Goal: Task Accomplishment & Management: Complete application form

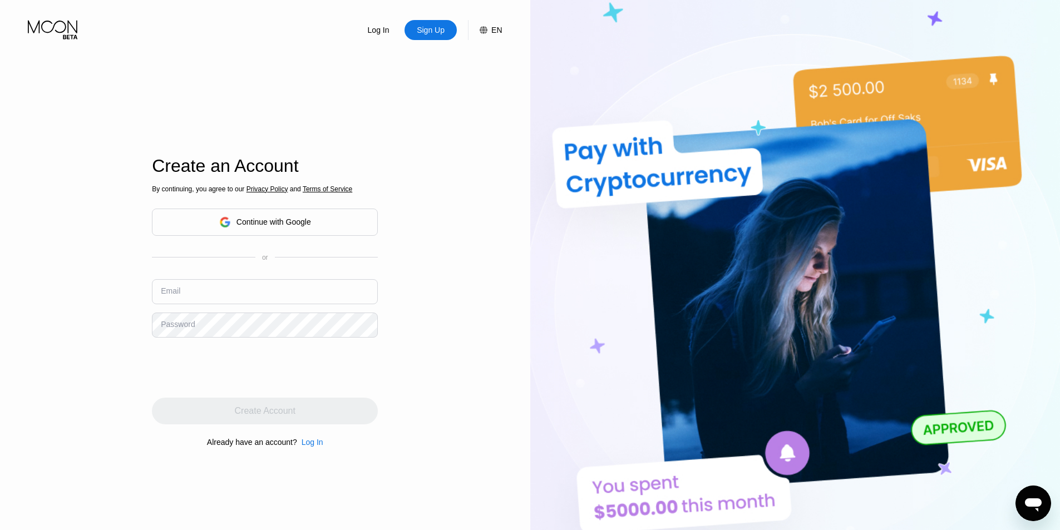
click at [250, 303] on input "text" at bounding box center [265, 291] width 226 height 25
paste input "[EMAIL_ADDRESS][DOMAIN_NAME]"
type input "[EMAIL_ADDRESS][DOMAIN_NAME]"
drag, startPoint x: 503, startPoint y: 343, endPoint x: 484, endPoint y: 11, distance: 333.4
click at [505, 339] on div "Log In Sign Up EN Language English Save Create an Account By continuing, you ag…" at bounding box center [265, 291] width 530 height 583
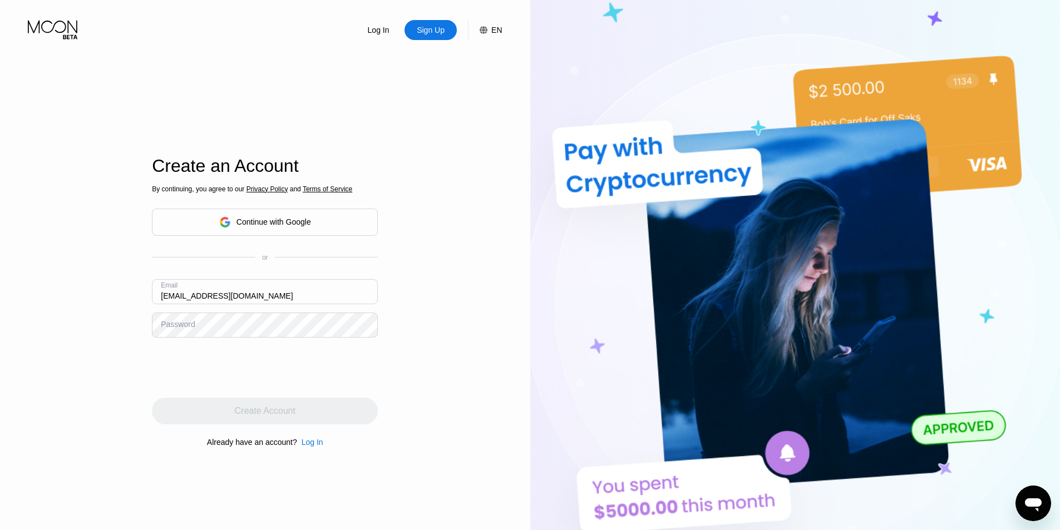
click at [183, 329] on div "Password" at bounding box center [178, 324] width 34 height 9
click at [188, 325] on div "Password" at bounding box center [178, 324] width 34 height 9
click at [462, 284] on div "Log In Sign Up EN Language English Save Create an Account By continuing, you ag…" at bounding box center [265, 291] width 530 height 583
click at [25, 335] on div "Log In Sign Up EN Language English Save Create an Account By continuing, you ag…" at bounding box center [265, 291] width 530 height 583
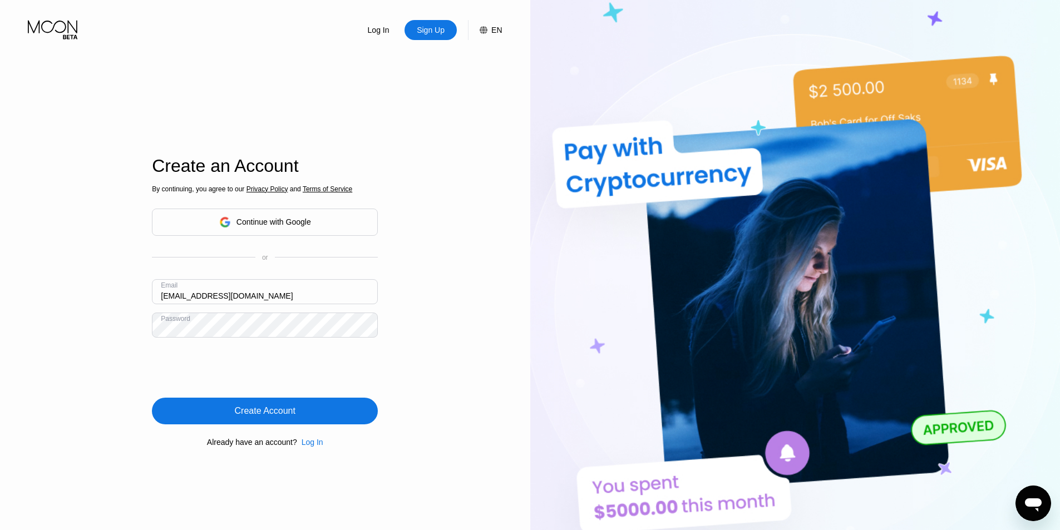
click at [253, 409] on div "Create Account" at bounding box center [265, 411] width 61 height 11
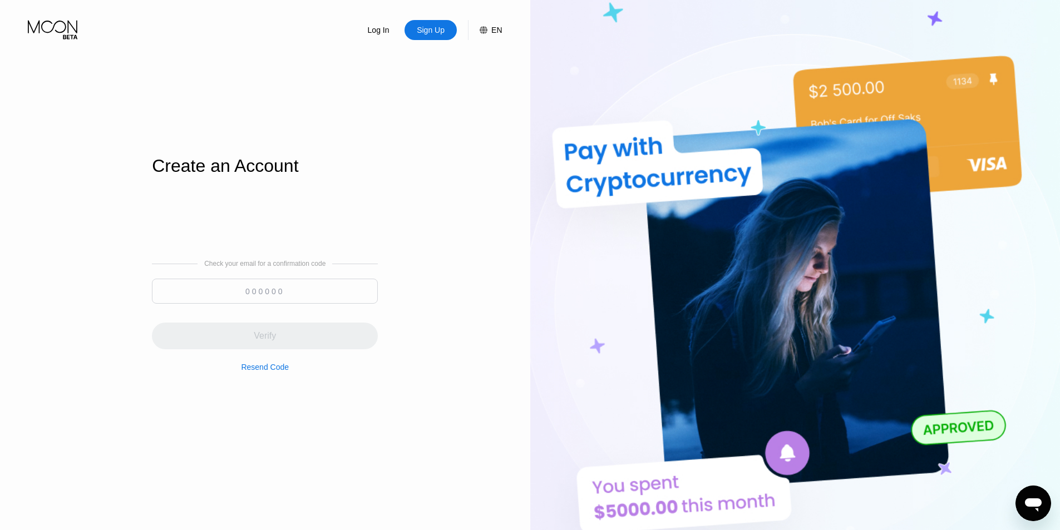
click at [247, 292] on input at bounding box center [265, 291] width 226 height 25
paste input "492490"
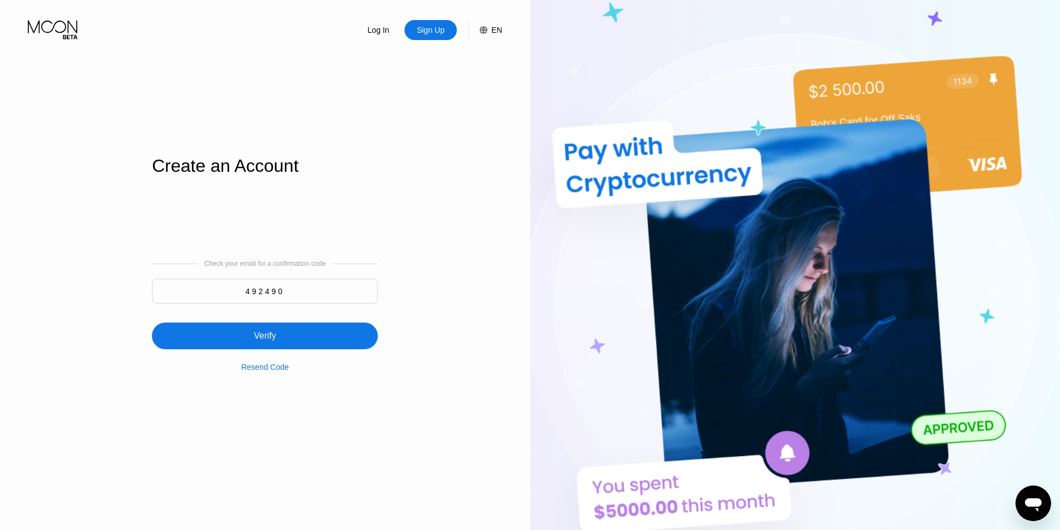
type input "492490"
click at [270, 337] on div "Verify" at bounding box center [265, 336] width 22 height 11
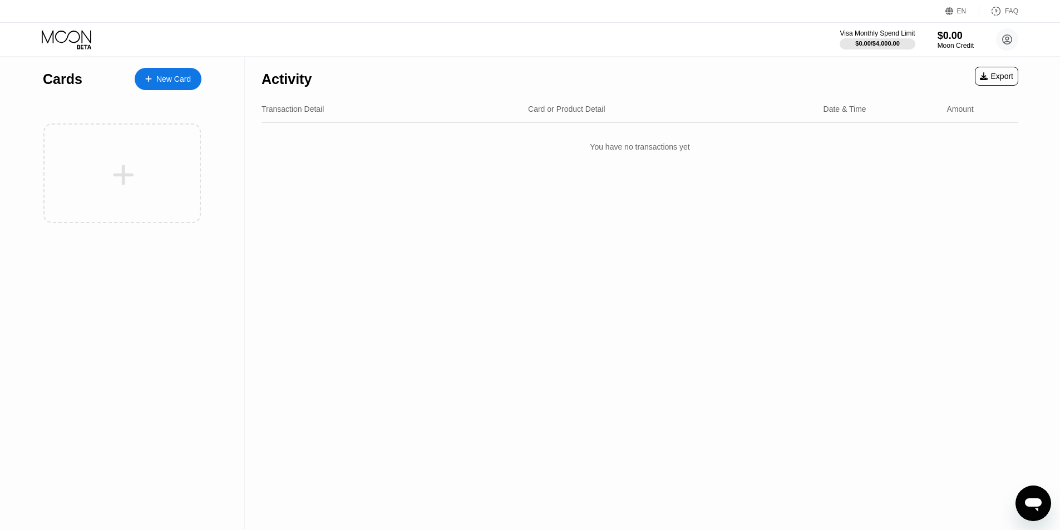
click at [161, 82] on div "New Card" at bounding box center [173, 79] width 35 height 9
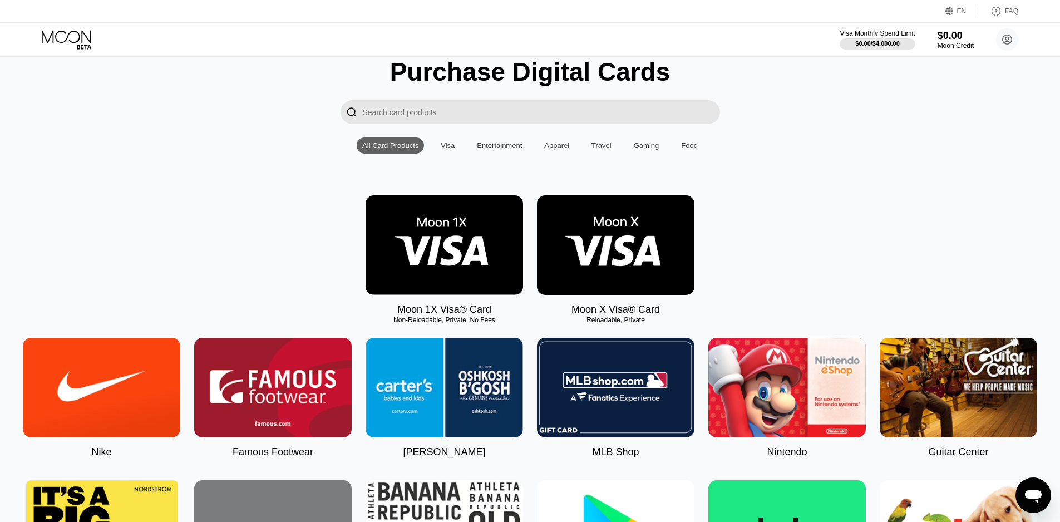
scroll to position [29, 0]
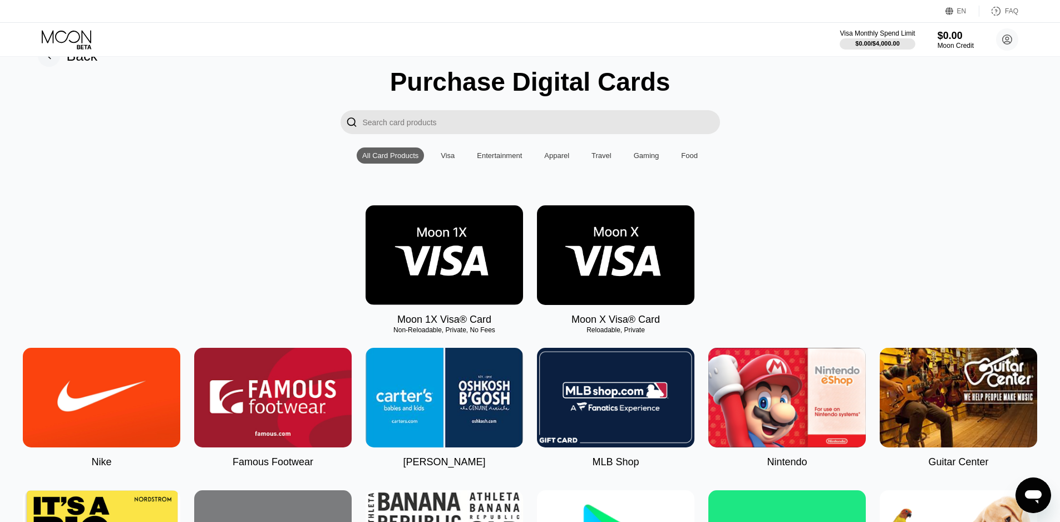
click at [447, 159] on div "Visa" at bounding box center [448, 155] width 14 height 8
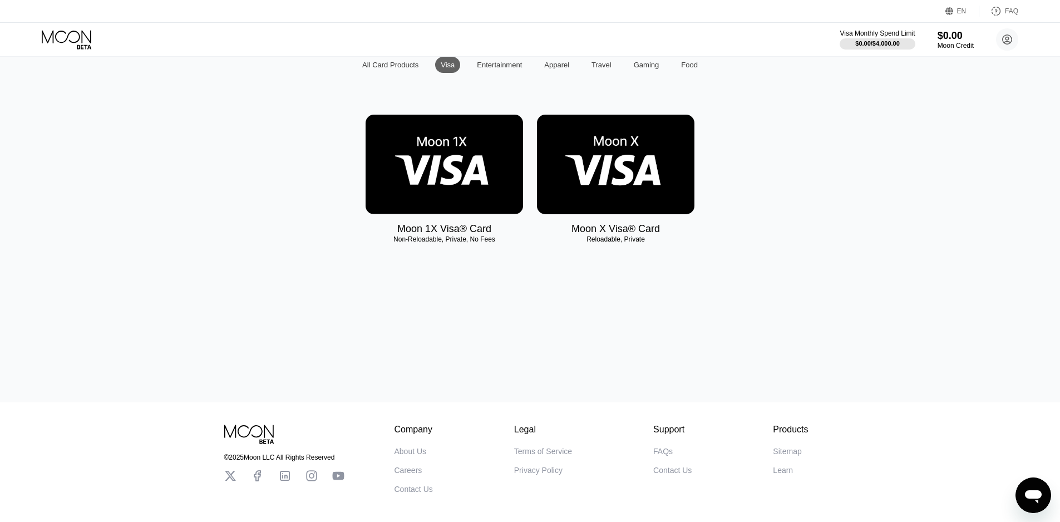
scroll to position [140, 0]
